Goal: Task Accomplishment & Management: Use online tool/utility

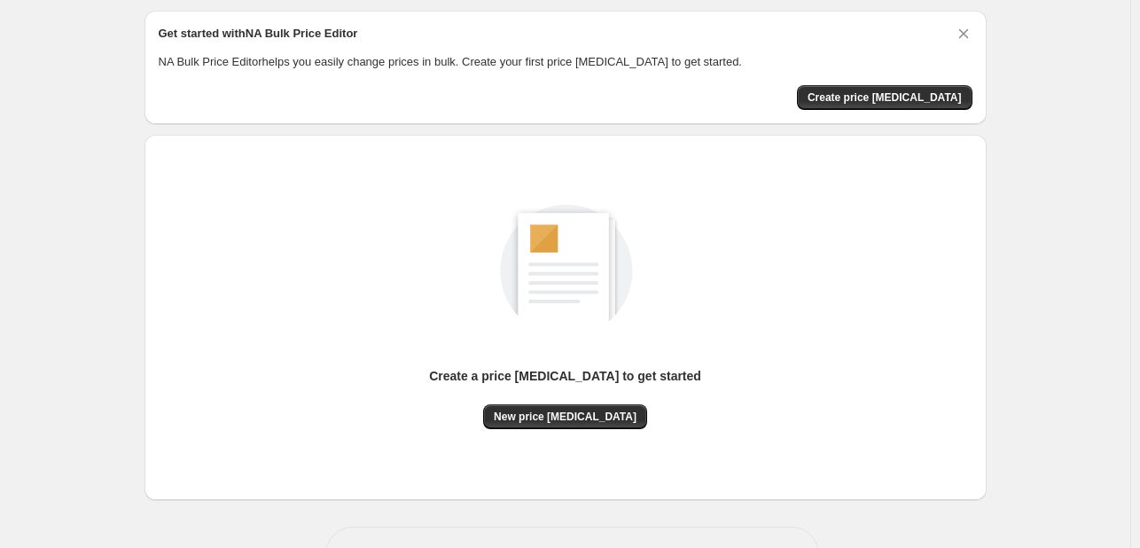
scroll to position [116, 0]
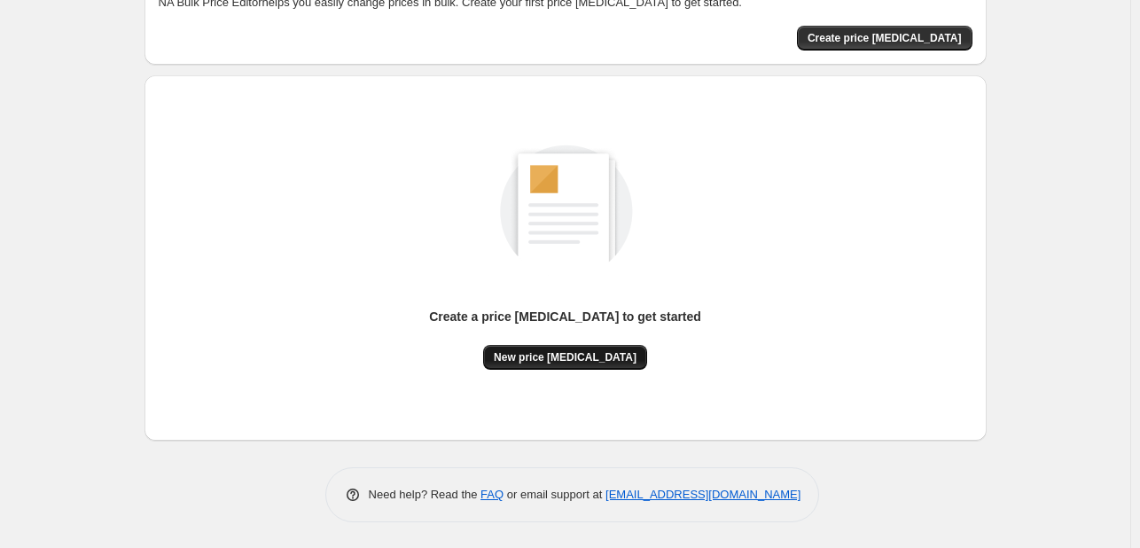
click at [596, 360] on span "New price change job" at bounding box center [565, 357] width 143 height 14
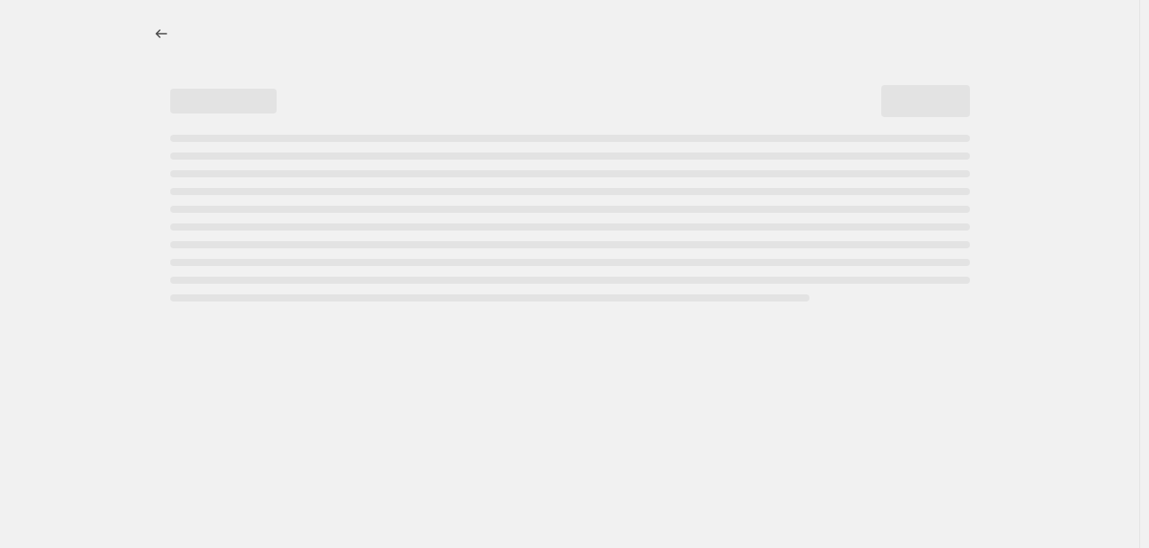
select select "percentage"
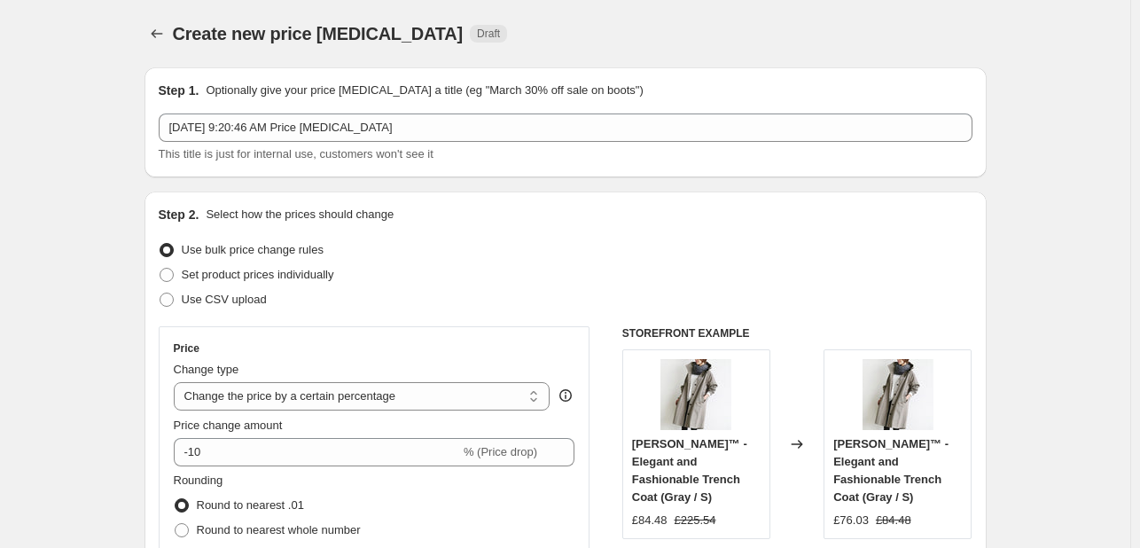
scroll to position [59, 0]
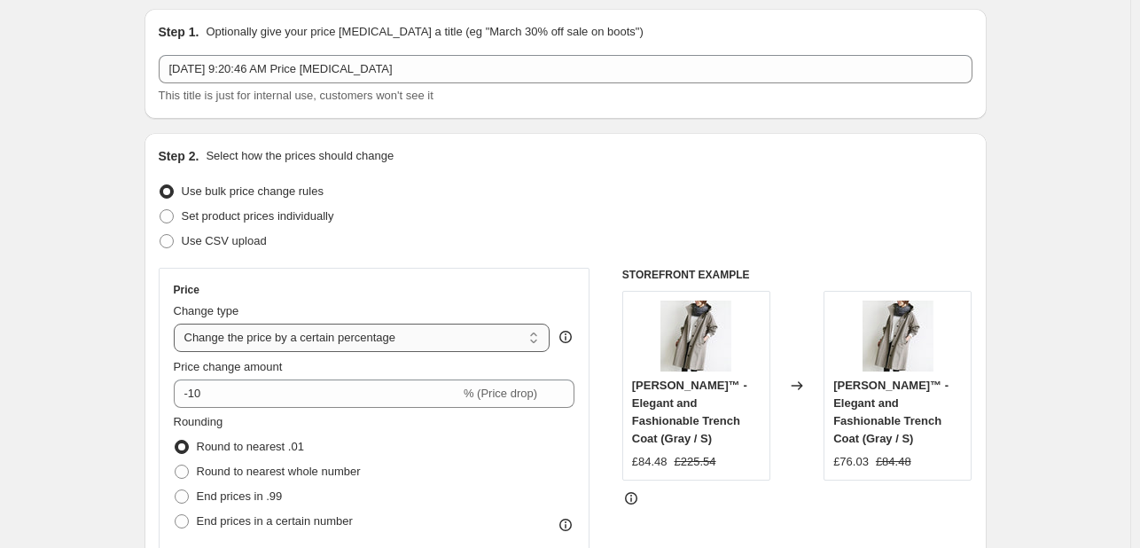
click at [429, 329] on select "Change the price to a certain amount Change the price by a certain amount Chang…" at bounding box center [362, 338] width 377 height 28
click at [429, 332] on select "Change the price to a certain amount Change the price by a certain amount Chang…" at bounding box center [362, 338] width 377 height 28
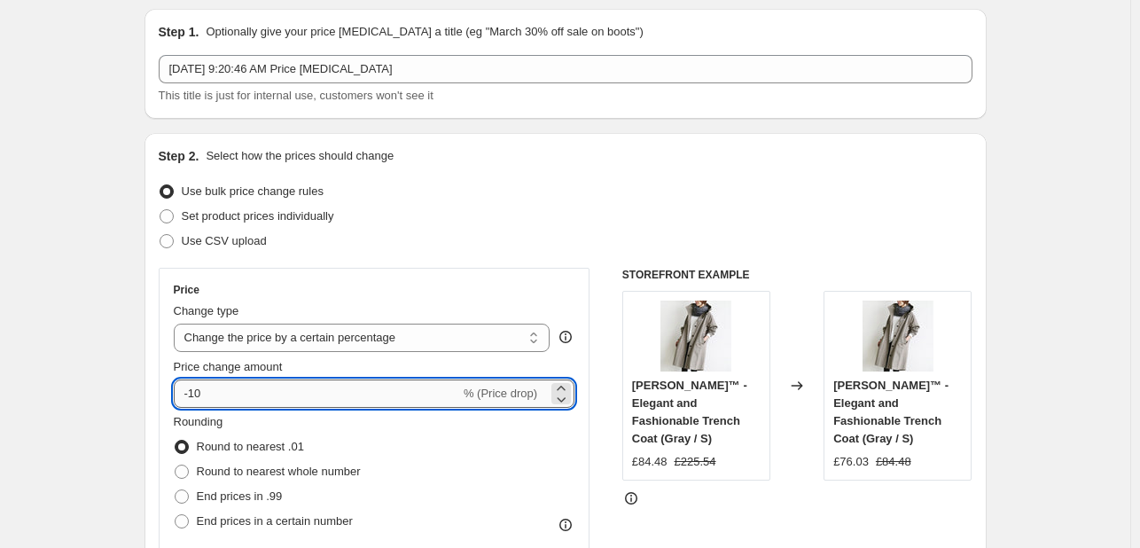
click at [293, 398] on input "-10" at bounding box center [317, 393] width 286 height 28
type input "-1"
type input "-50"
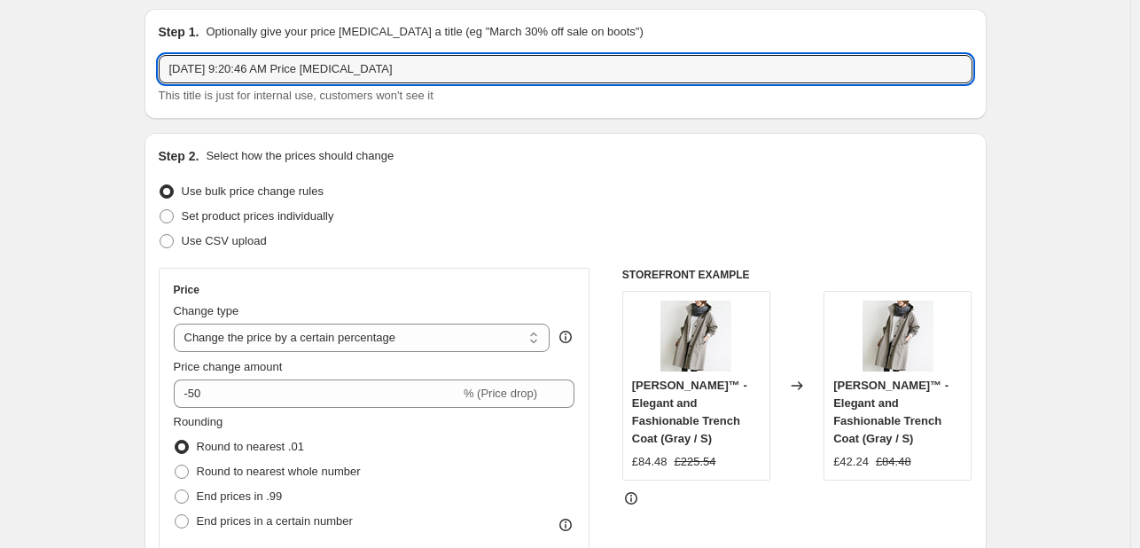
drag, startPoint x: 402, startPoint y: 65, endPoint x: 28, endPoint y: 60, distance: 373.3
type input "Half price all items"
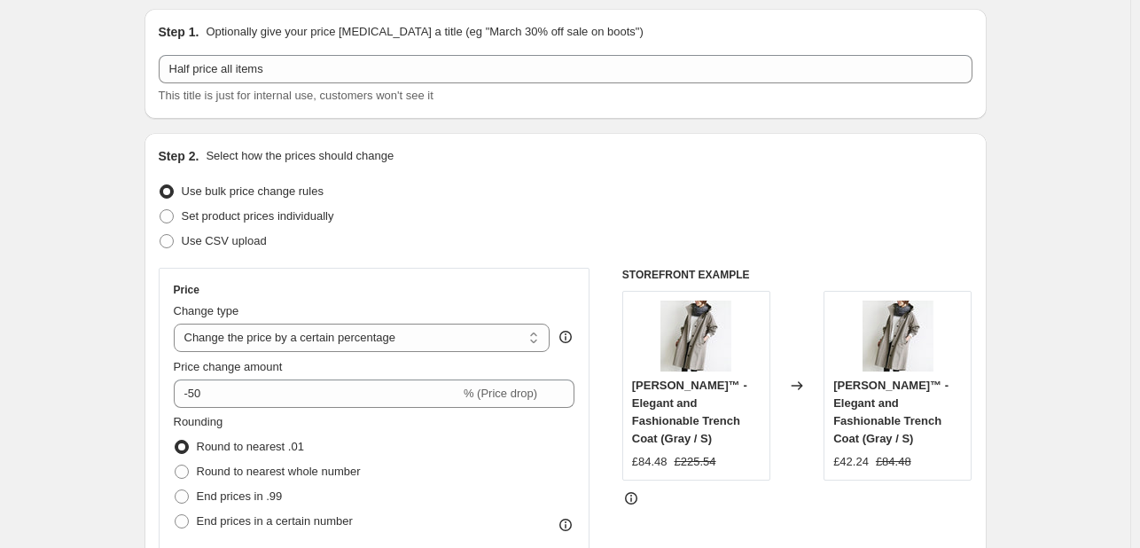
drag, startPoint x: 68, startPoint y: 177, endPoint x: 87, endPoint y: 171, distance: 19.6
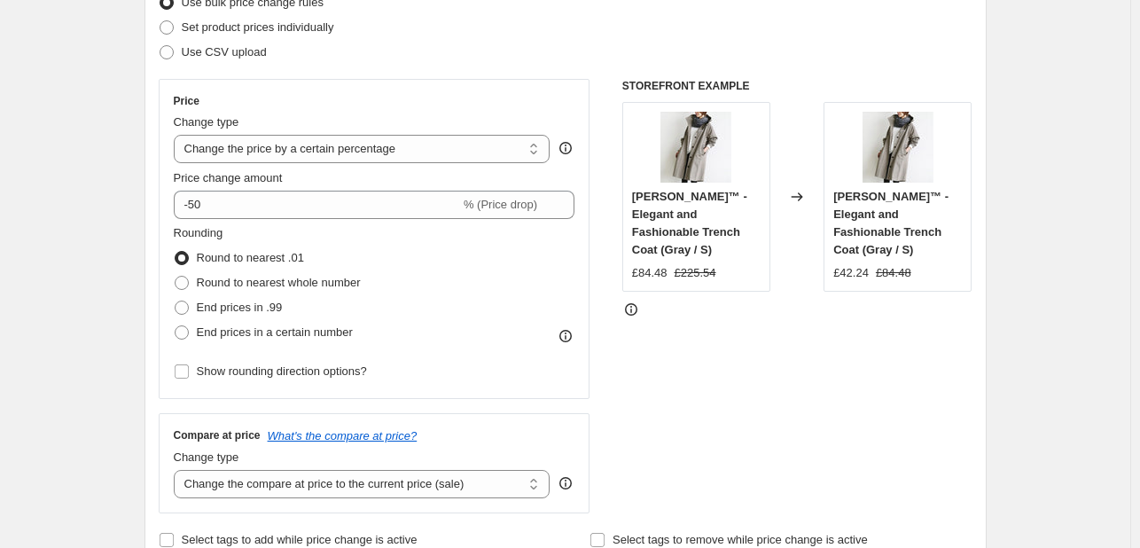
scroll to position [355, 0]
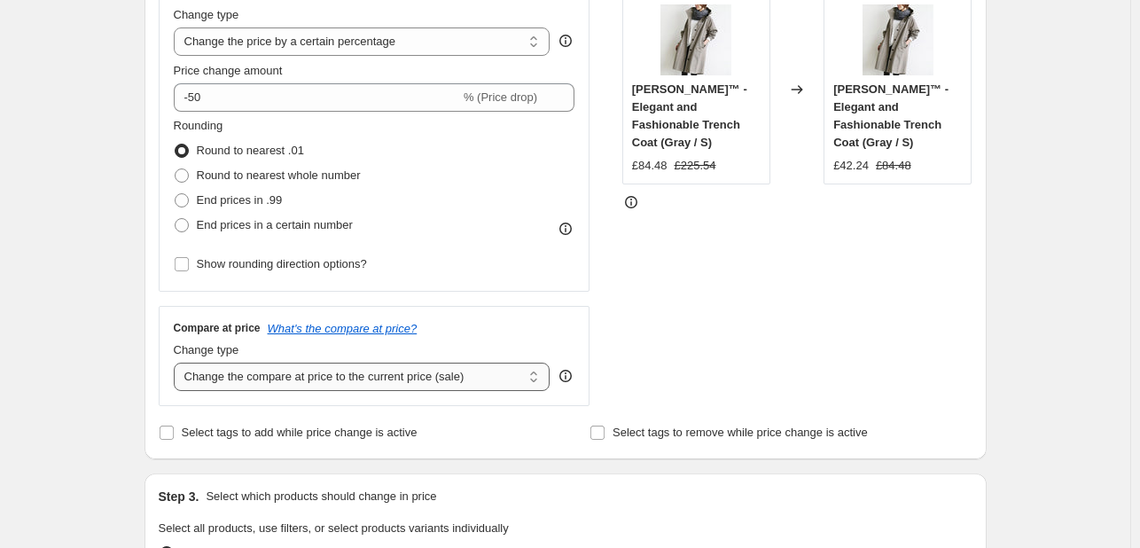
click at [465, 387] on select "Change the compare at price to the current price (sale) Change the compare at p…" at bounding box center [362, 377] width 377 height 28
click at [463, 384] on select "Change the compare at price to the current price (sale) Change the compare at p…" at bounding box center [362, 377] width 377 height 28
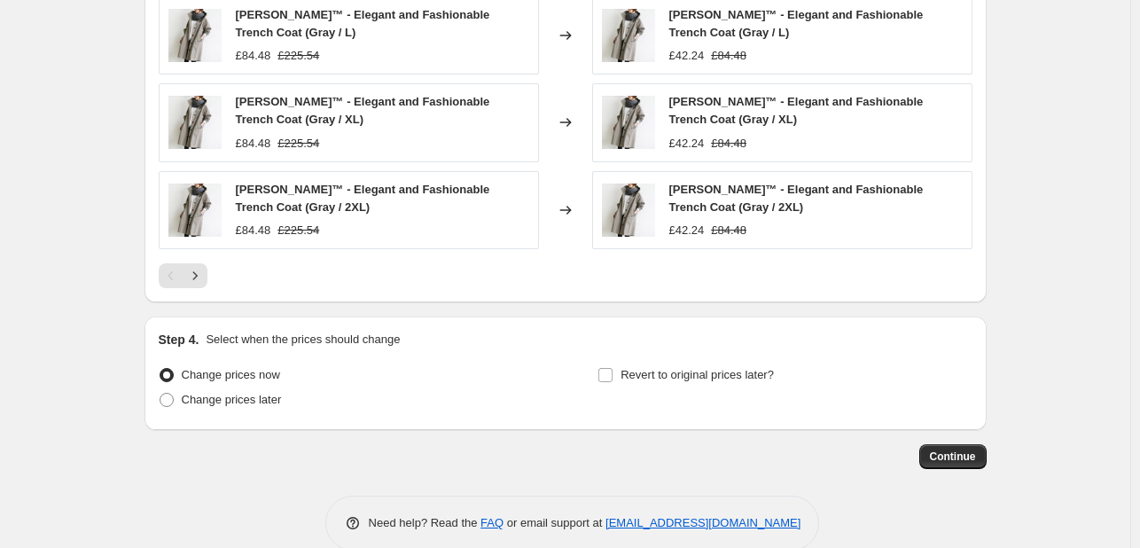
scroll to position [1240, 0]
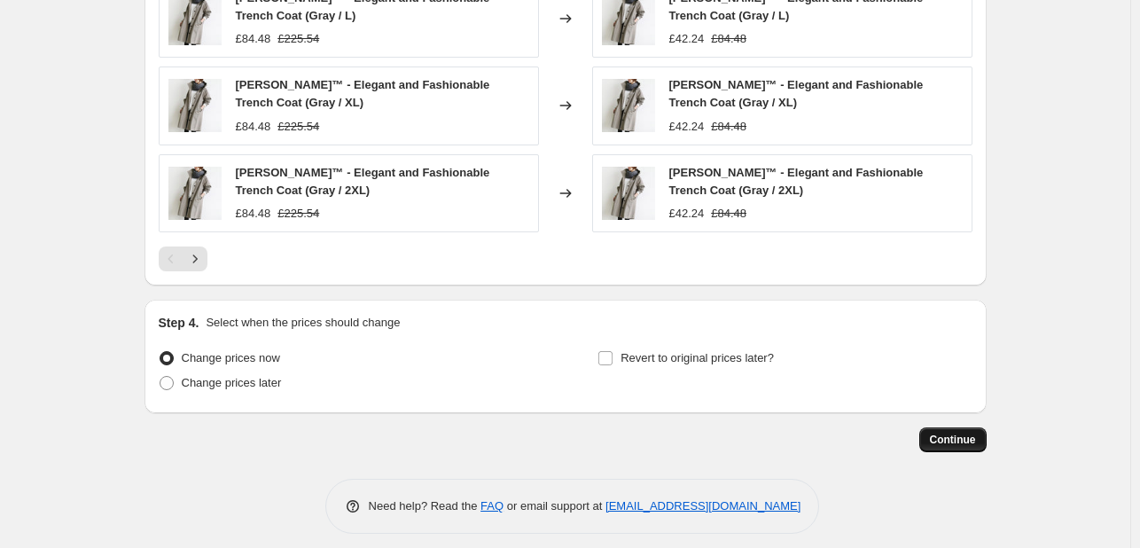
click at [965, 433] on span "Continue" at bounding box center [953, 440] width 46 height 14
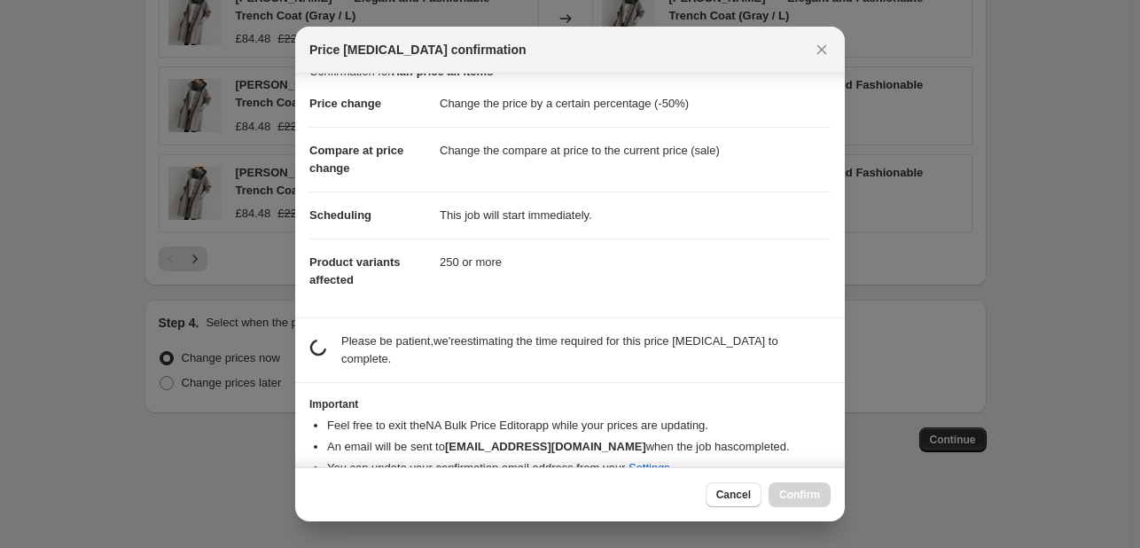
scroll to position [38, 0]
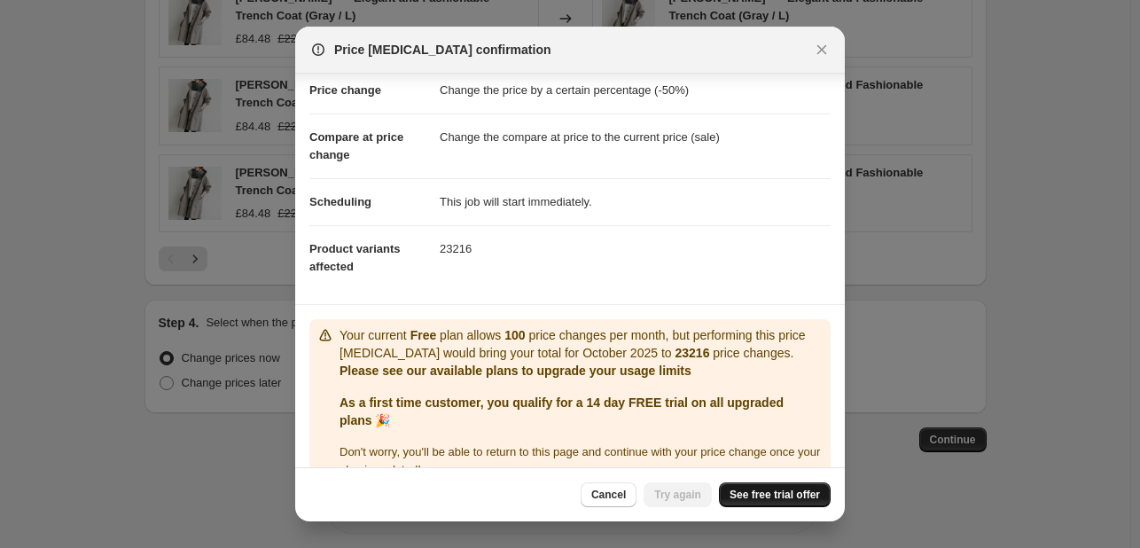
click at [751, 492] on span "See free trial offer" at bounding box center [775, 495] width 90 height 14
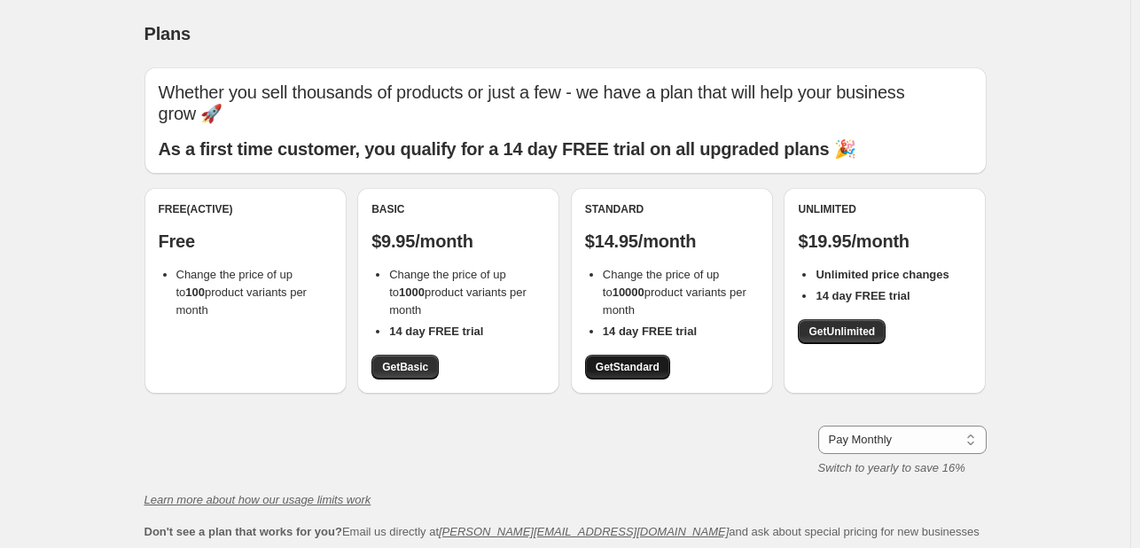
click at [660, 373] on span "Get Standard" at bounding box center [628, 367] width 64 height 14
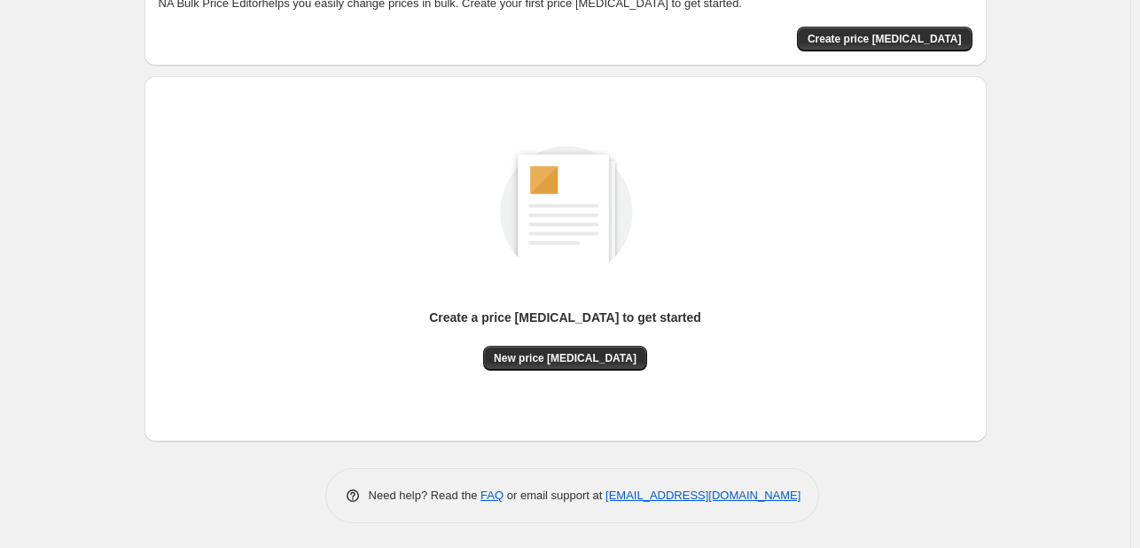
scroll to position [116, 0]
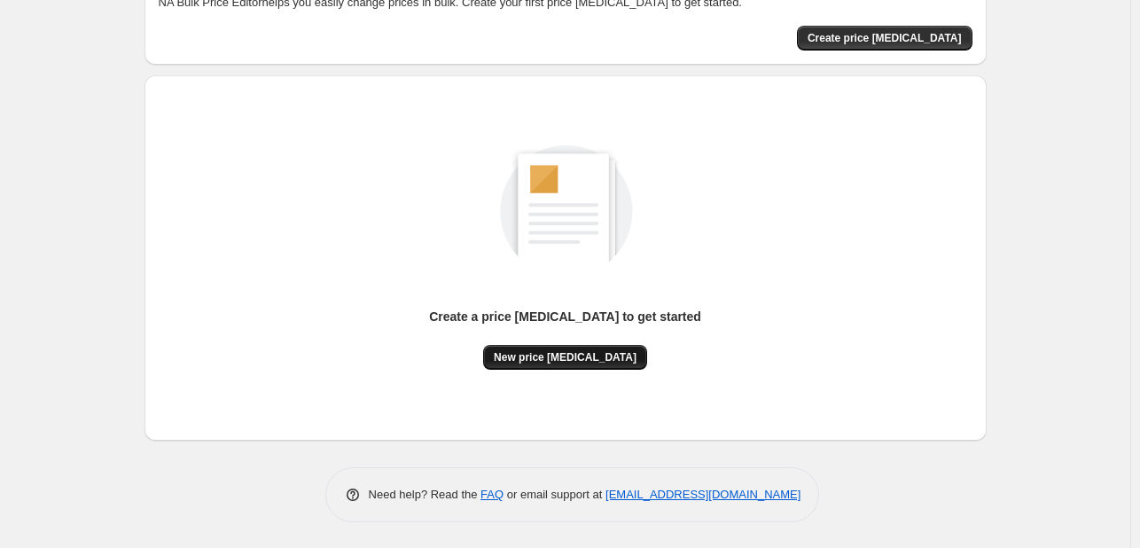
click at [575, 359] on span "New price [MEDICAL_DATA]" at bounding box center [565, 357] width 143 height 14
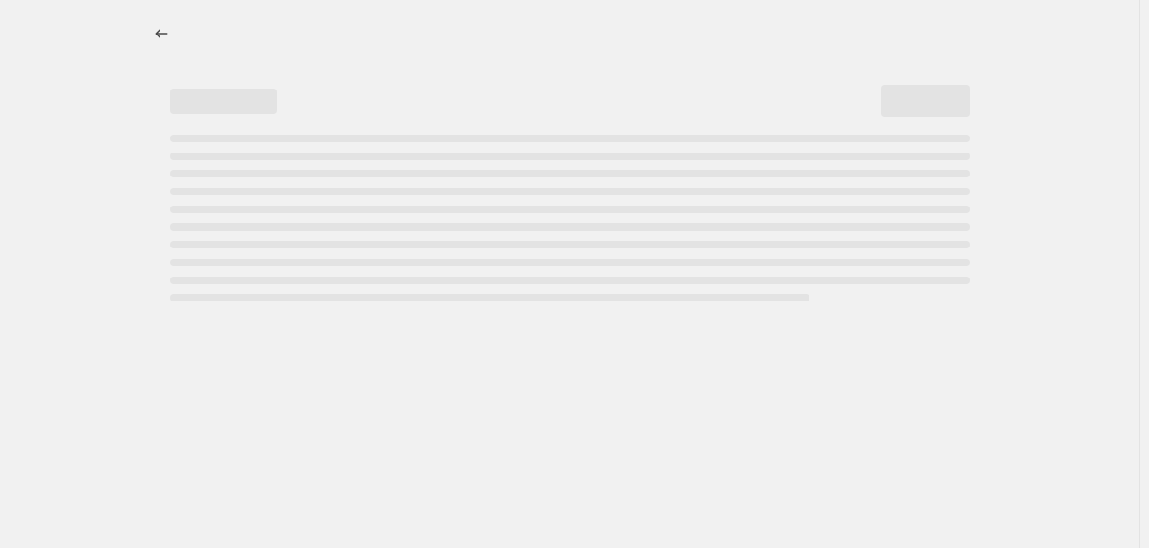
select select "percentage"
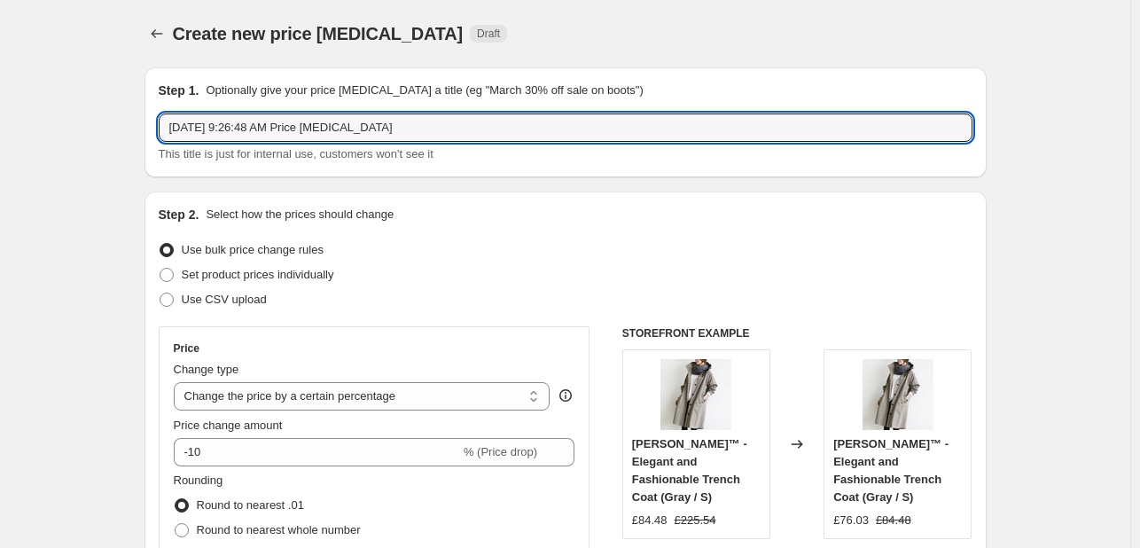
drag, startPoint x: 227, startPoint y: 125, endPoint x: -99, endPoint y: 120, distance: 326.3
click at [0, 120] on html "Home Settings Plans Skip to content Create new price change job. This page is r…" at bounding box center [570, 274] width 1140 height 548
type input "Half Price ALL"
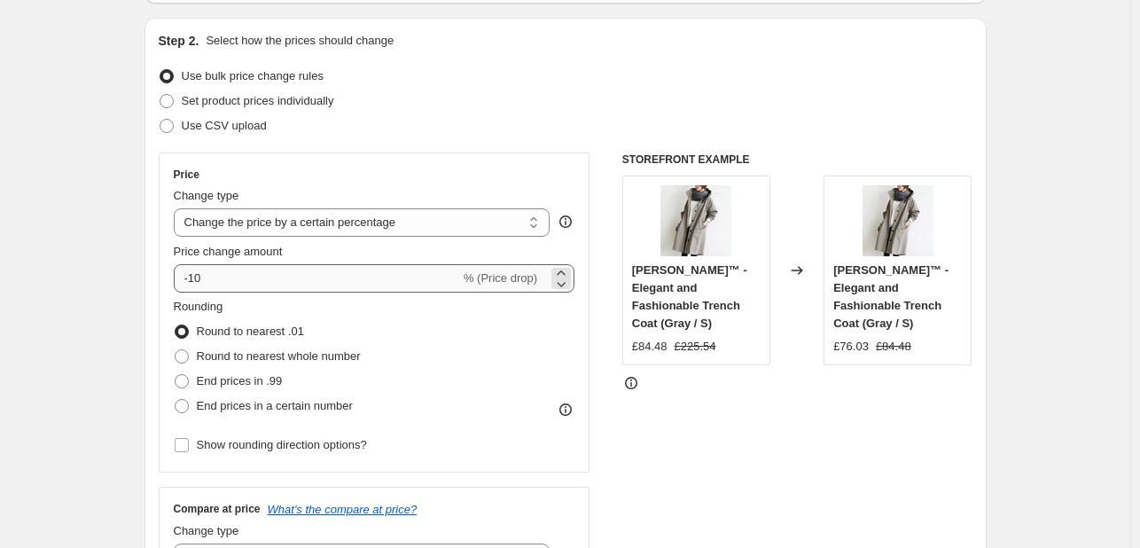
scroll to position [177, 0]
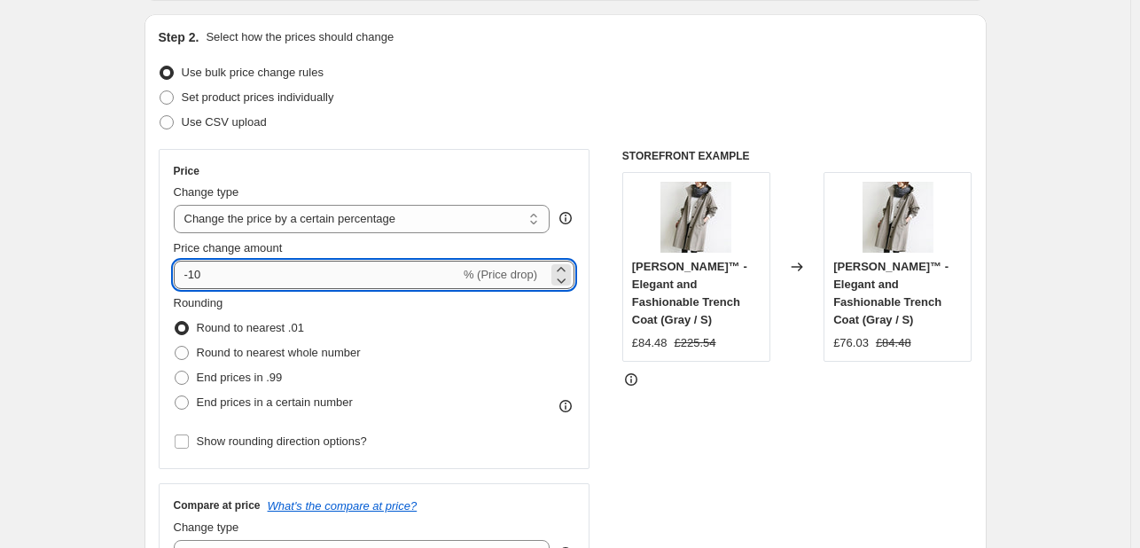
click at [282, 275] on input "-10" at bounding box center [317, 275] width 286 height 28
type input "-1"
type input "-50"
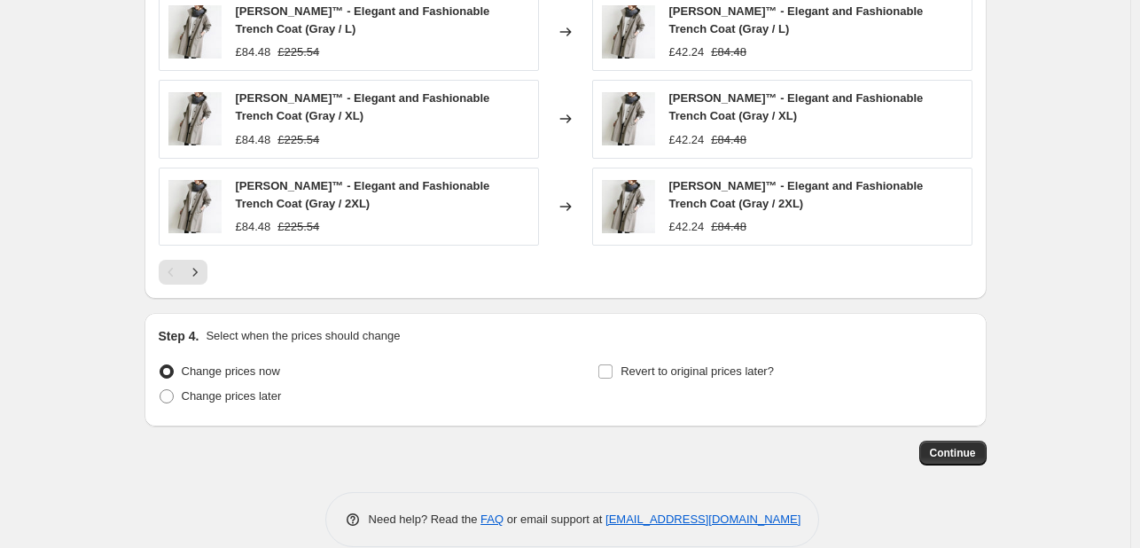
scroll to position [1240, 0]
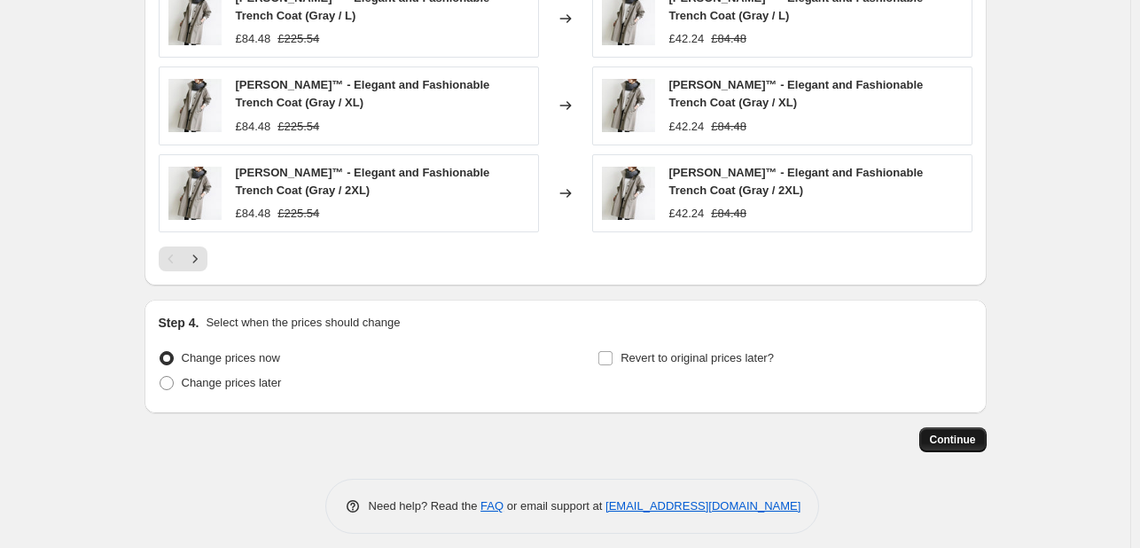
click at [937, 433] on span "Continue" at bounding box center [953, 440] width 46 height 14
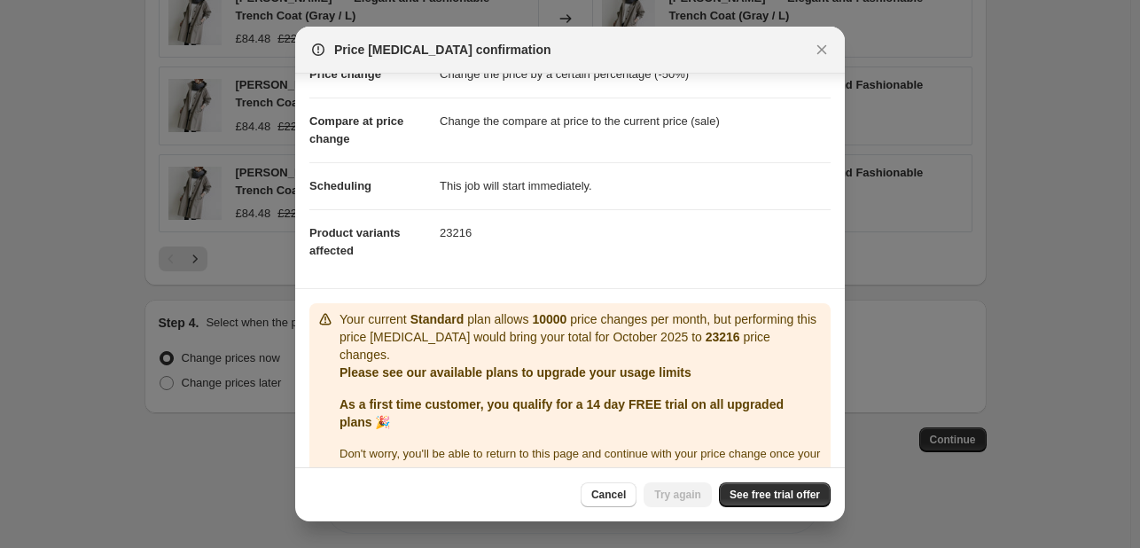
scroll to position [70, 0]
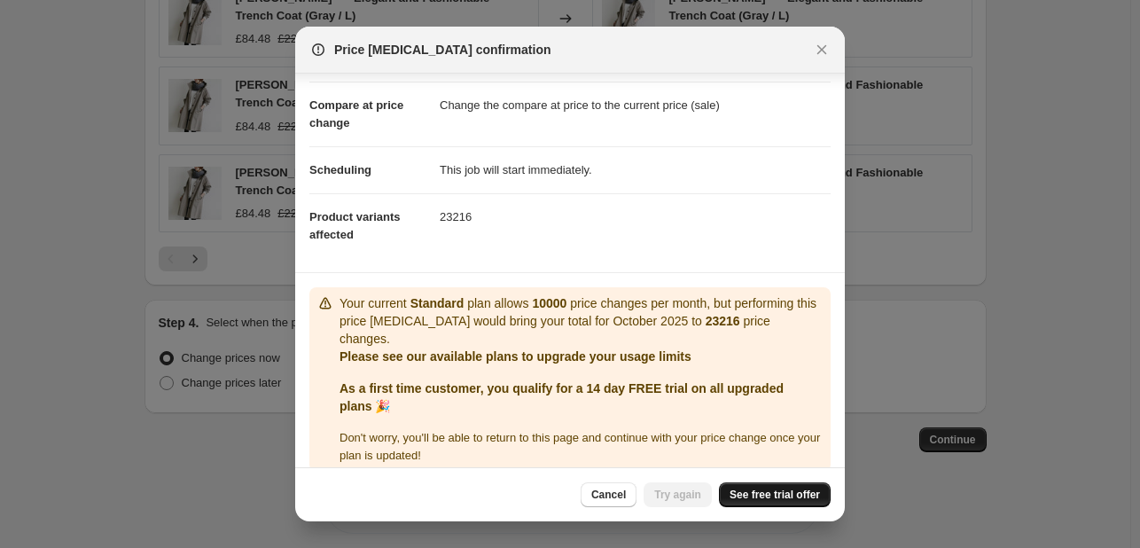
click at [768, 490] on span "See free trial offer" at bounding box center [775, 495] width 90 height 14
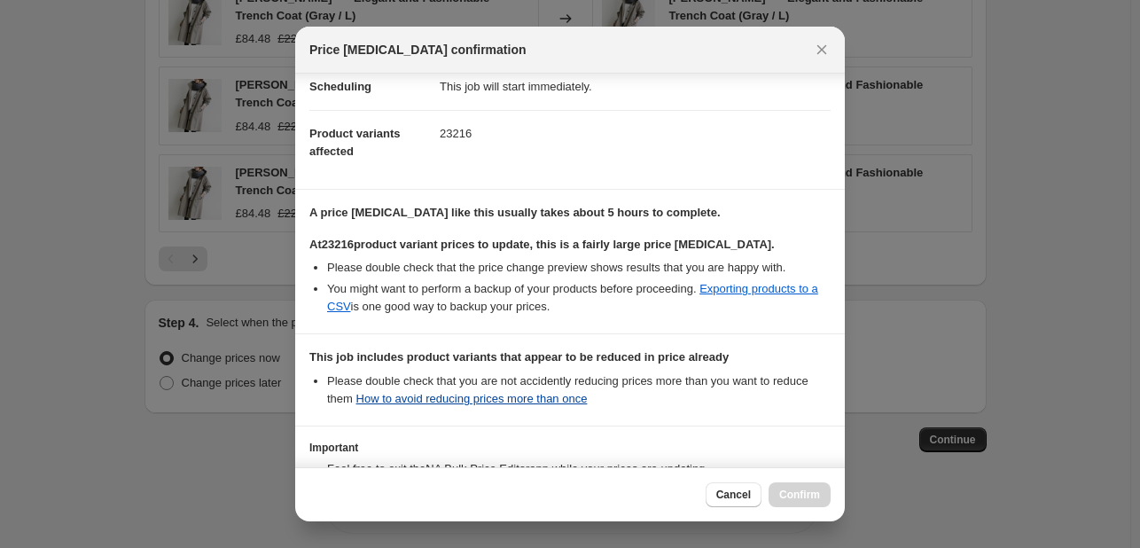
scroll to position [294, 0]
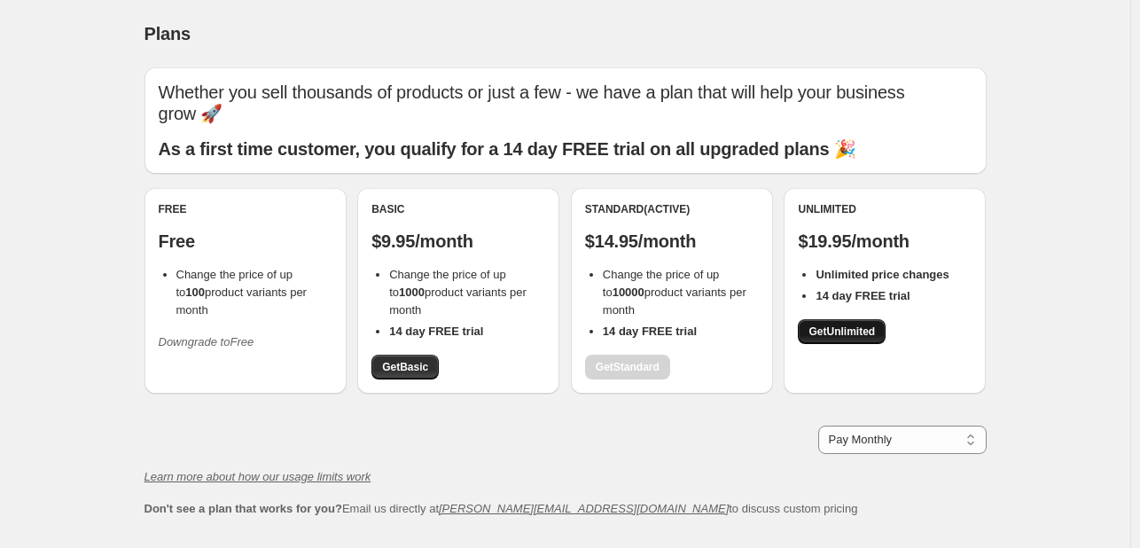
click at [848, 340] on link "Get Unlimited" at bounding box center [842, 331] width 88 height 25
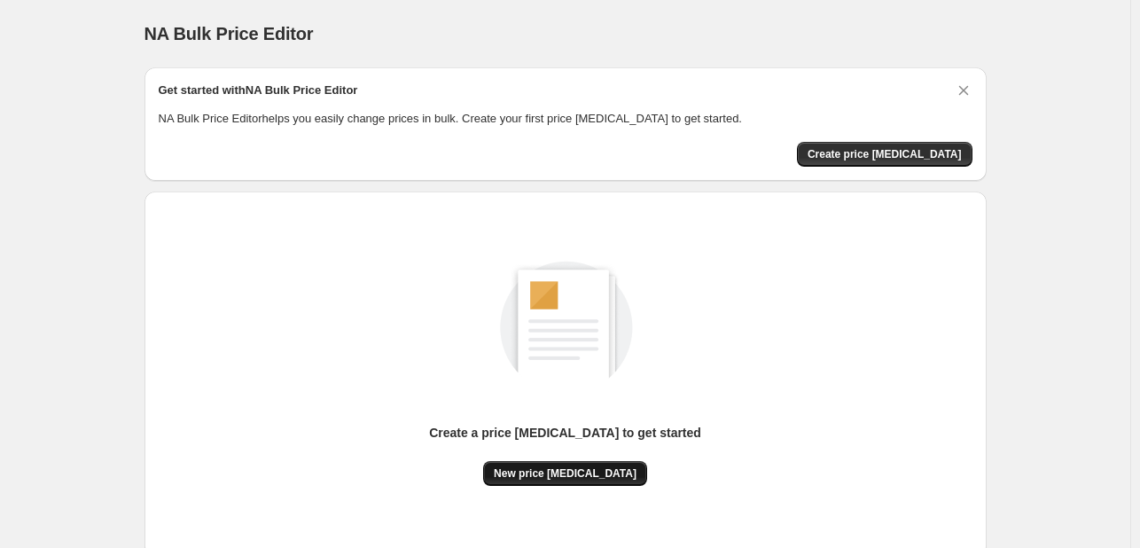
click at [616, 480] on span "New price [MEDICAL_DATA]" at bounding box center [565, 473] width 143 height 14
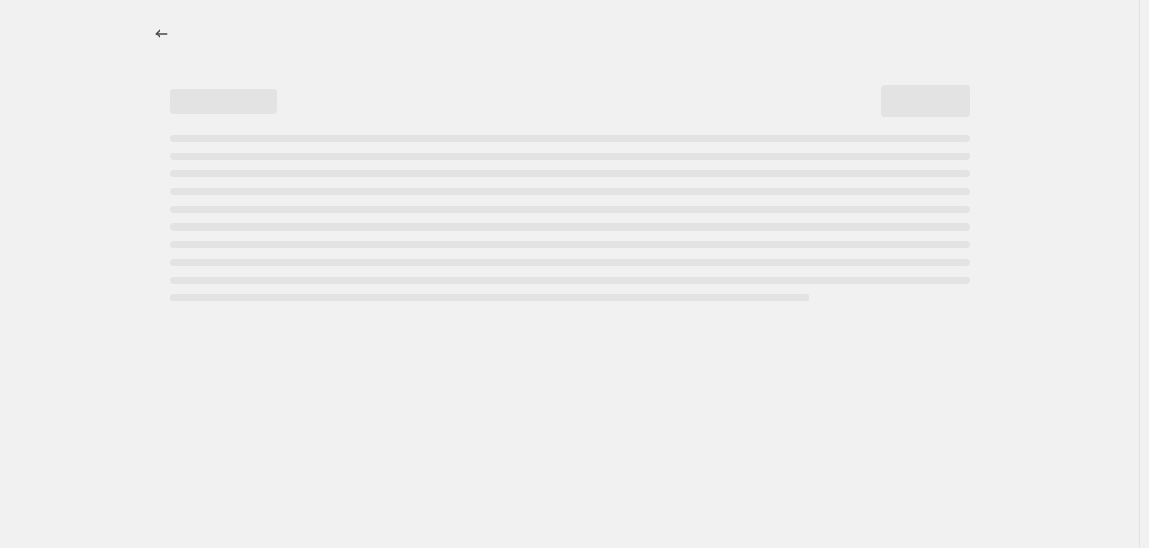
select select "percentage"
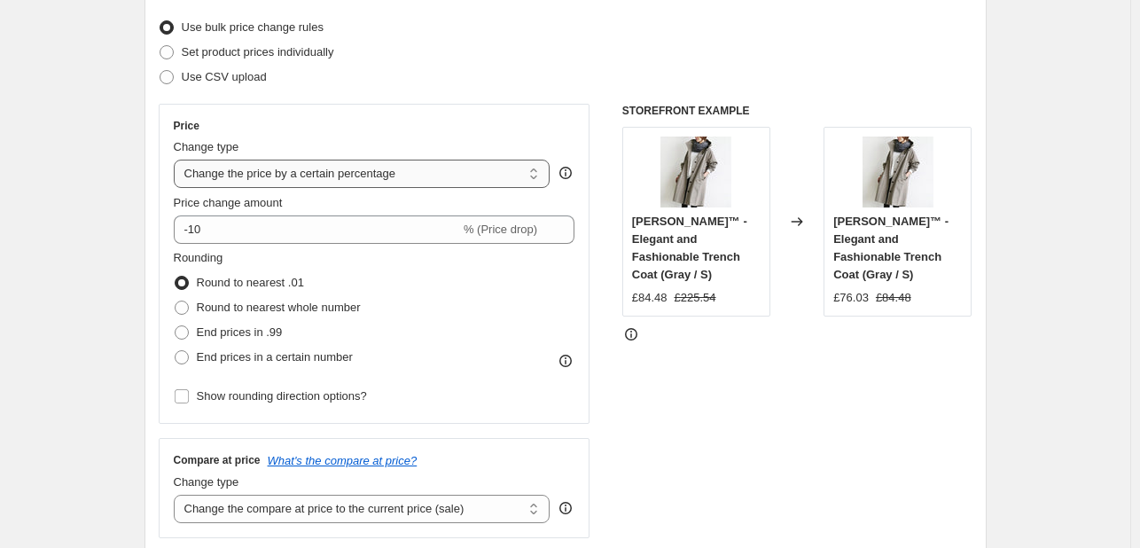
scroll to position [236, 0]
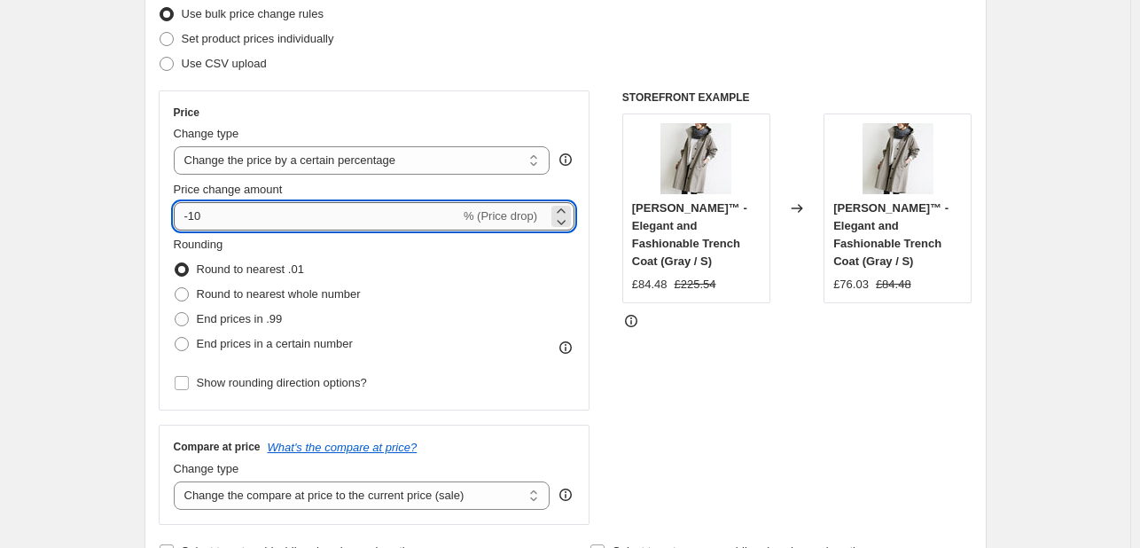
click at [357, 205] on input "-10" at bounding box center [317, 216] width 286 height 28
type input "-1"
type input "-50"
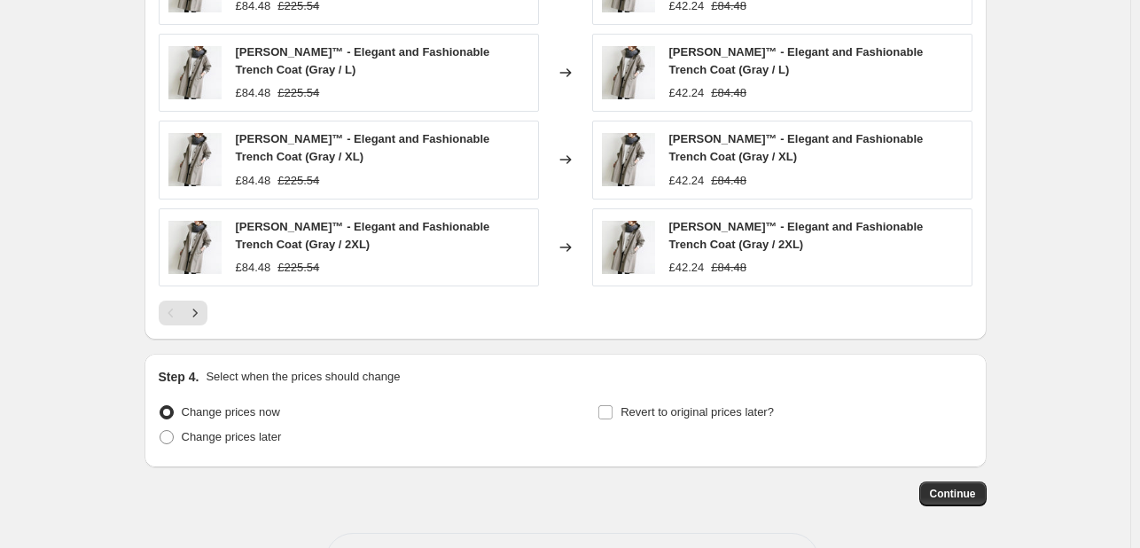
scroll to position [1240, 0]
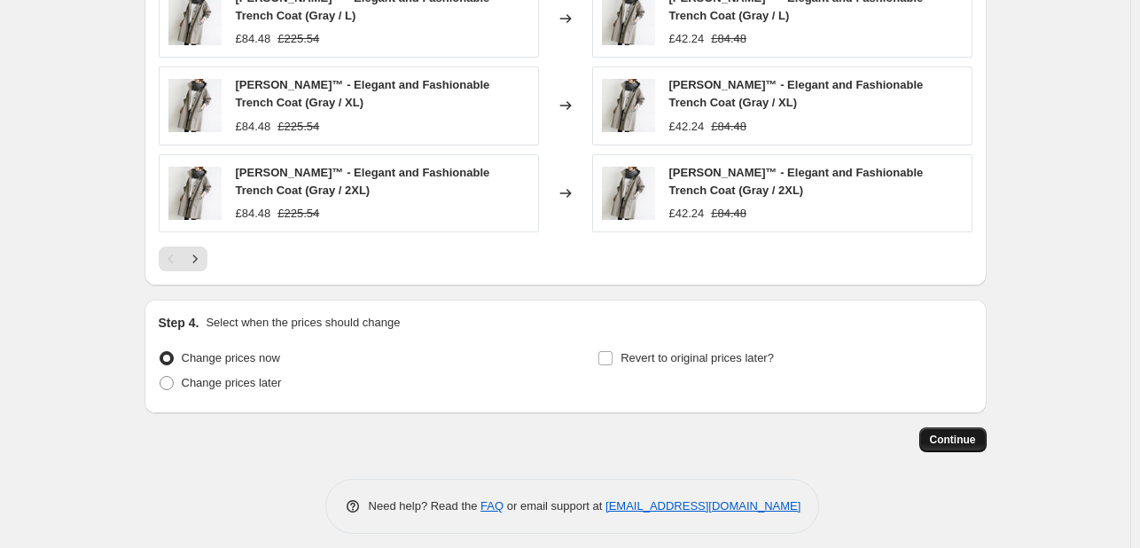
click at [965, 433] on span "Continue" at bounding box center [953, 440] width 46 height 14
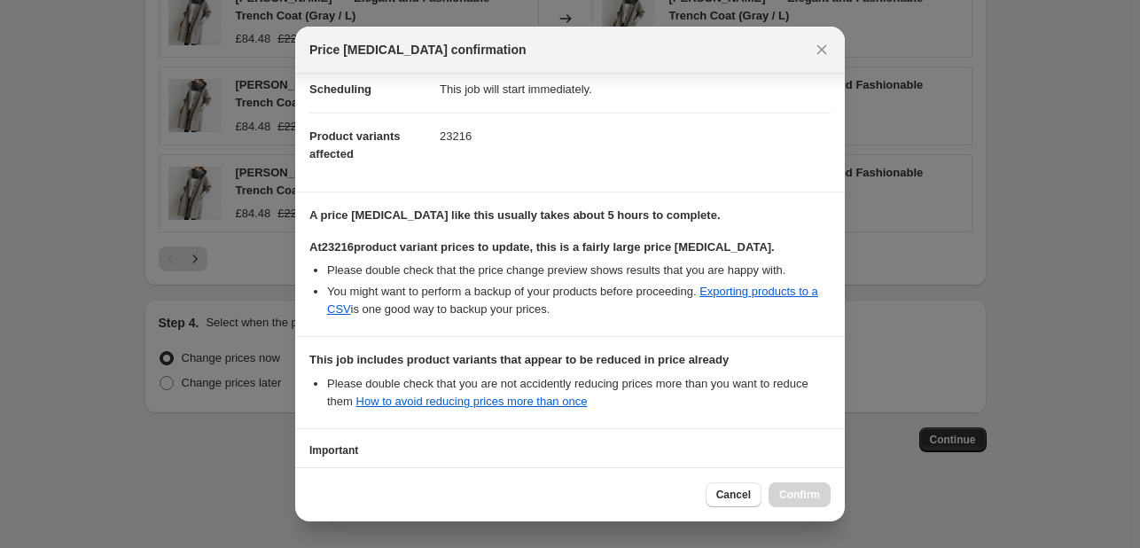
scroll to position [294, 0]
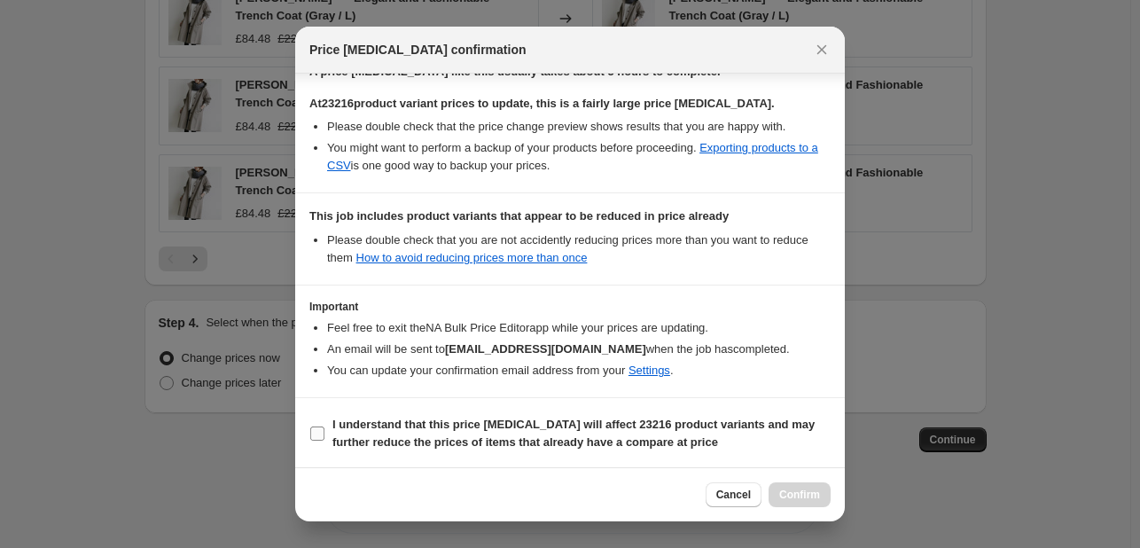
click at [326, 433] on label "I understand that this price [MEDICAL_DATA] will affect 23216 product variants …" at bounding box center [569, 433] width 521 height 43
click at [324, 433] on input "I understand that this price [MEDICAL_DATA] will affect 23216 product variants …" at bounding box center [317, 433] width 14 height 14
checkbox input "true"
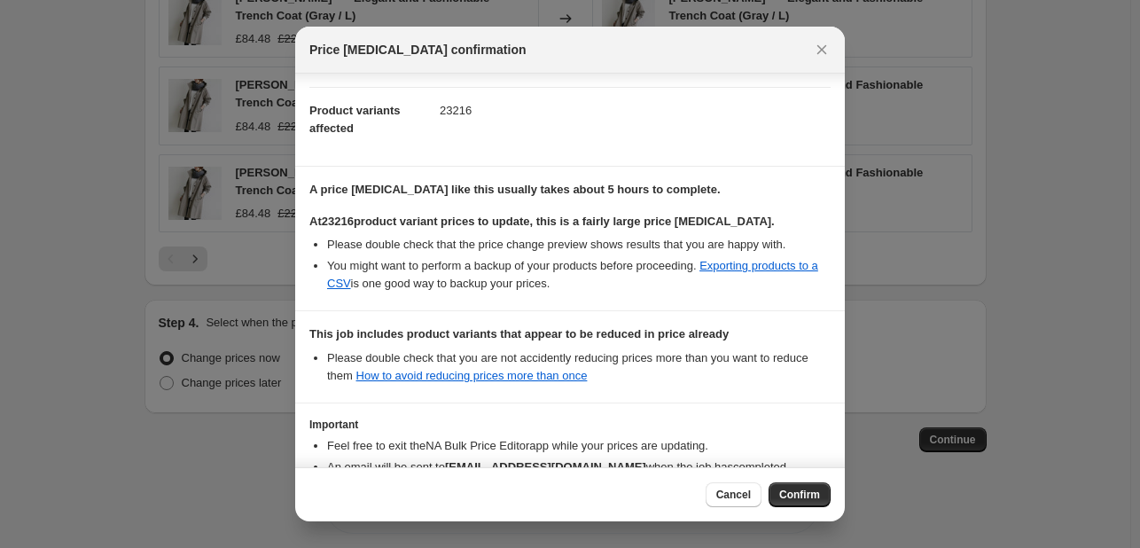
scroll to position [117, 0]
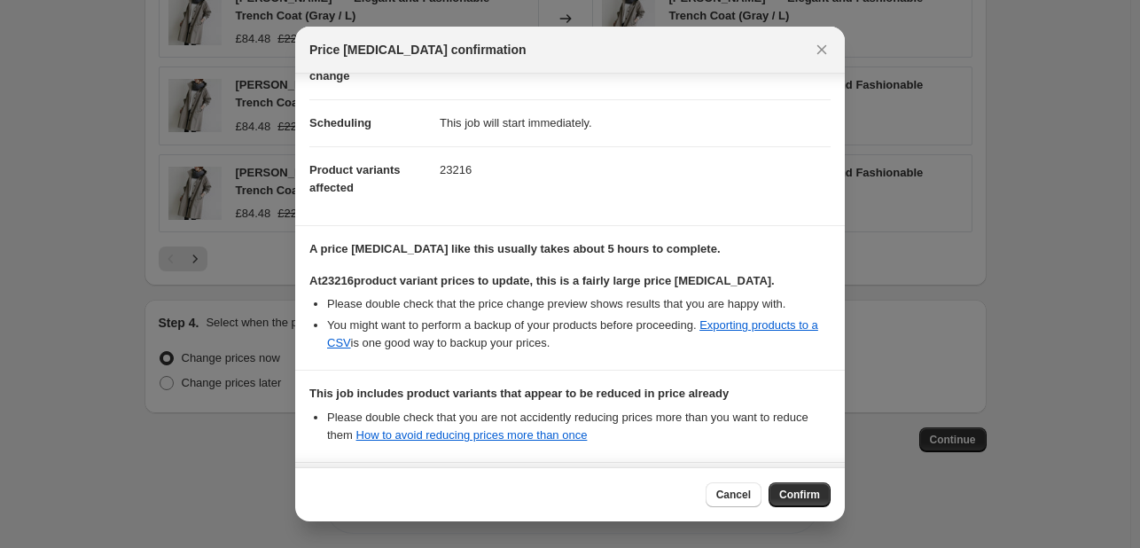
click at [807, 501] on button "Confirm" at bounding box center [800, 494] width 62 height 25
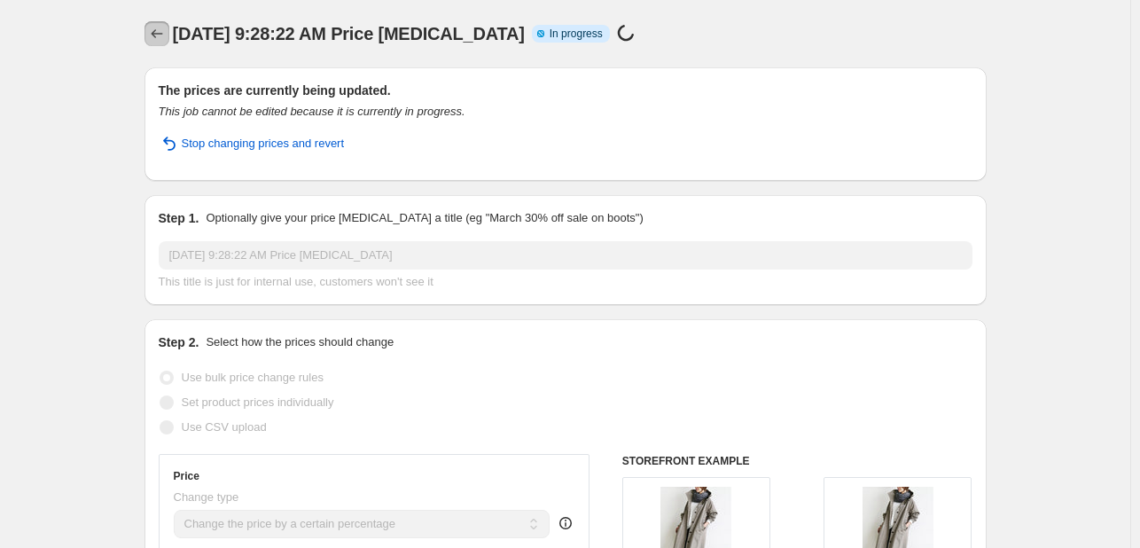
click at [156, 42] on icon "Price change jobs" at bounding box center [157, 34] width 18 height 18
